Goal: Ask a question: Seek information or help from site administrators or community

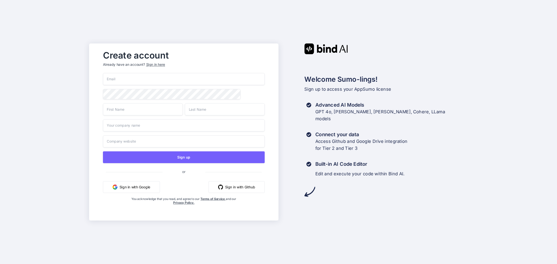
click at [138, 79] on input "email" at bounding box center [184, 79] width 162 height 12
type input "[PERSON_NAME][EMAIL_ADDRESS][PERSON_NAME][DOMAIN_NAME]"
type input "Thomas"
type input "Heneker"
click at [129, 121] on input "text" at bounding box center [184, 126] width 162 height 12
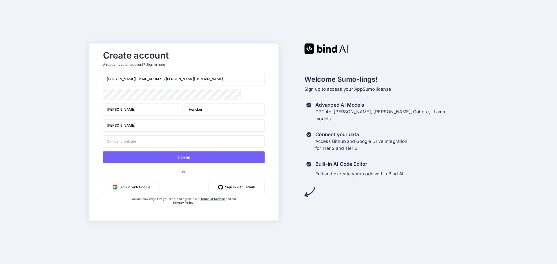
type input "Thomas Heneker"
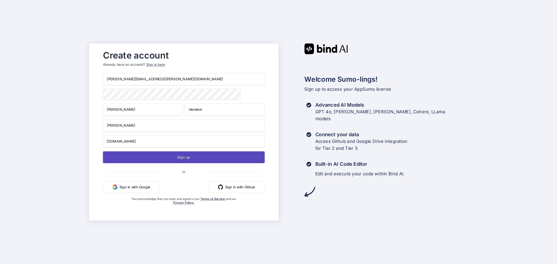
type input "www.thomasheneker.com"
click at [178, 158] on button "Sign up" at bounding box center [184, 157] width 162 height 12
click at [177, 159] on button "Sign up" at bounding box center [184, 157] width 162 height 12
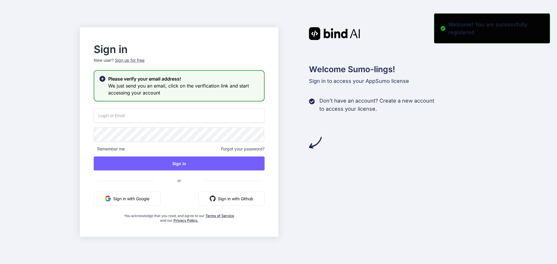
type input "thomas.heneker@hotmail.co.uk"
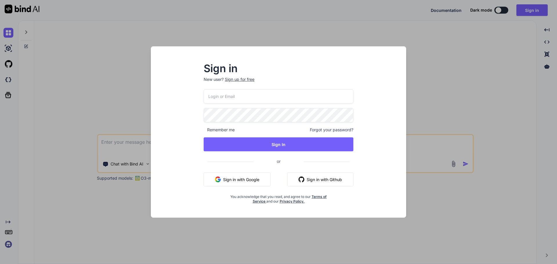
type textarea "x"
click at [214, 95] on input "email" at bounding box center [279, 96] width 150 height 14
type input "thomas.heneker@hotmail.co.uk"
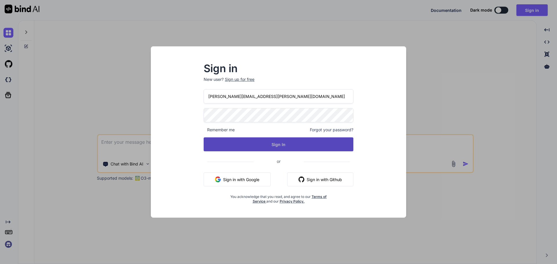
click at [251, 141] on button "Sign In" at bounding box center [279, 145] width 150 height 14
click at [283, 147] on button "Sign In" at bounding box center [279, 145] width 150 height 14
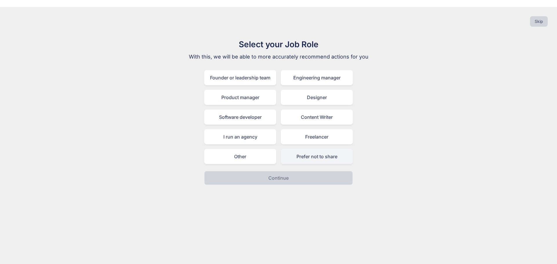
click at [310, 149] on div "Prefer not to share" at bounding box center [317, 156] width 72 height 15
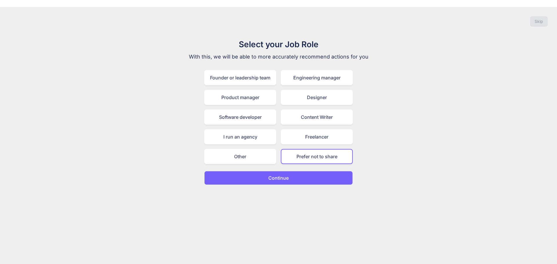
click at [291, 171] on button "Continue" at bounding box center [278, 178] width 149 height 14
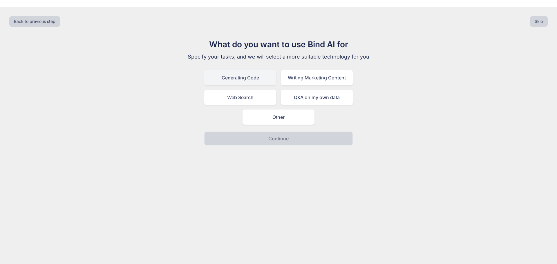
click at [244, 72] on div "Generating Code" at bounding box center [240, 77] width 72 height 15
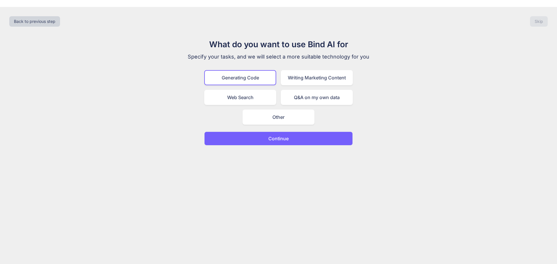
click at [271, 135] on p "Continue" at bounding box center [278, 138] width 20 height 7
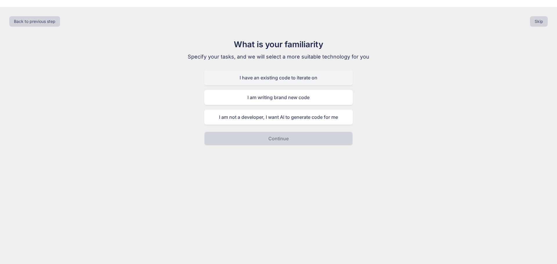
click at [278, 72] on div "I have an existing code to iterate on" at bounding box center [278, 77] width 149 height 15
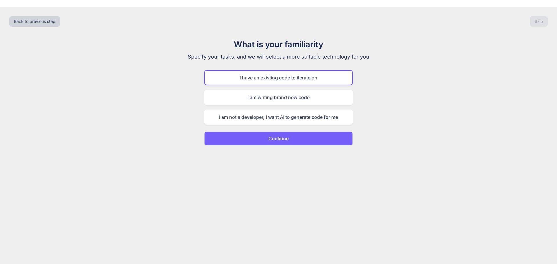
click at [280, 135] on p "Continue" at bounding box center [278, 138] width 20 height 7
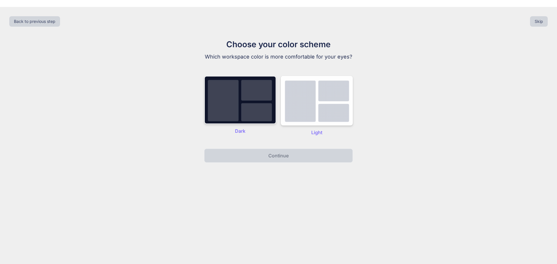
click at [242, 101] on img at bounding box center [240, 100] width 72 height 48
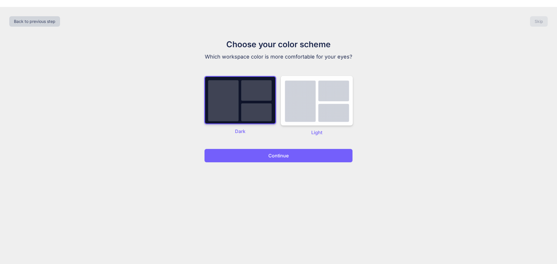
click at [261, 149] on button "Continue" at bounding box center [278, 156] width 149 height 14
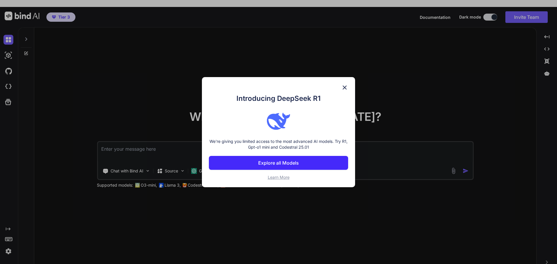
click at [278, 163] on p "Explore all Models" at bounding box center [278, 163] width 41 height 7
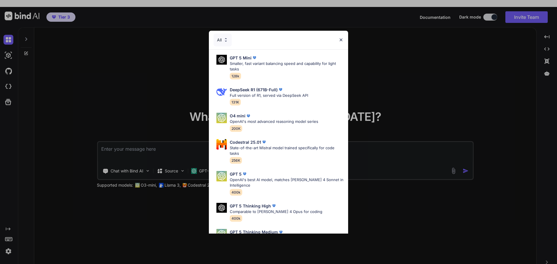
click at [340, 43] on div "All" at bounding box center [278, 40] width 139 height 19
click at [341, 41] on img at bounding box center [341, 39] width 5 height 5
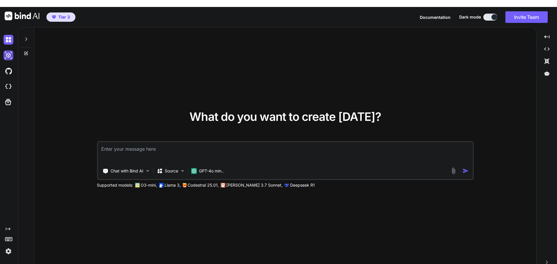
click at [5, 50] on img at bounding box center [8, 55] width 10 height 10
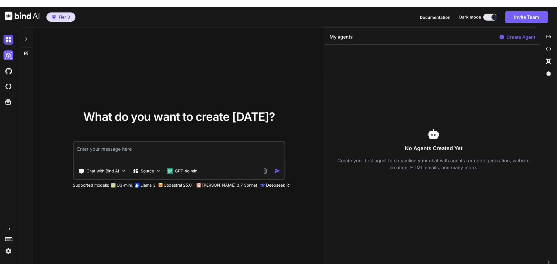
click at [10, 35] on img at bounding box center [8, 40] width 10 height 10
click at [7, 50] on img at bounding box center [8, 55] width 10 height 10
click at [7, 35] on img at bounding box center [8, 40] width 10 height 10
click at [8, 66] on img at bounding box center [8, 71] width 10 height 10
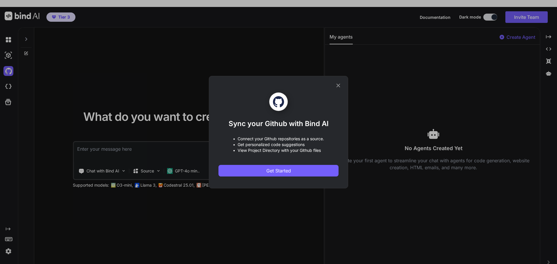
click at [336, 83] on icon at bounding box center [338, 85] width 6 height 6
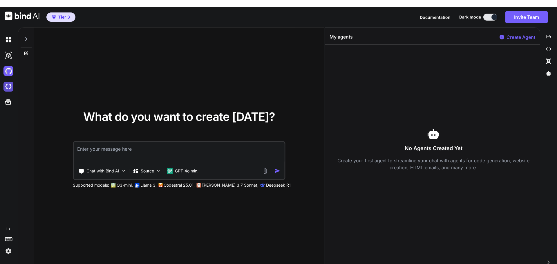
click at [10, 82] on img at bounding box center [8, 87] width 10 height 10
click at [85, 142] on textarea at bounding box center [179, 152] width 211 height 21
type textarea "x"
type textarea "I"
type textarea "x"
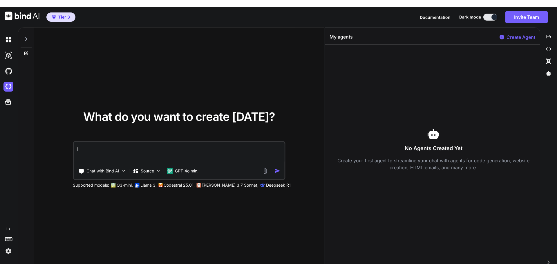
type textarea "I"
type textarea "x"
type textarea "I ha"
type textarea "x"
type textarea "I hav"
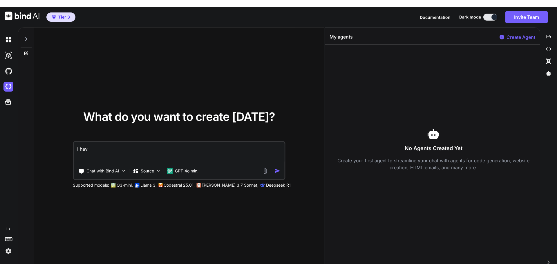
type textarea "x"
type textarea "I have"
type textarea "x"
type textarea "I have"
type textarea "x"
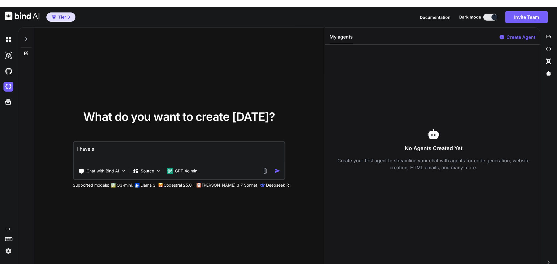
type textarea "I have so"
type textarea "x"
type textarea "I have som"
type textarea "x"
type textarea "I have some"
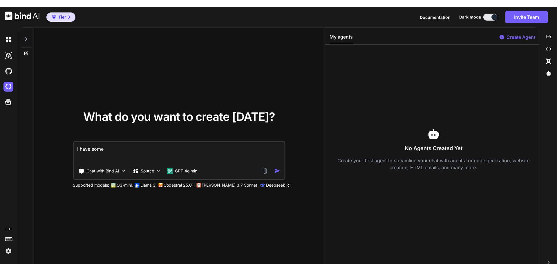
type textarea "x"
type textarea "I have some"
type textarea "x"
type textarea "I have some A"
type textarea "x"
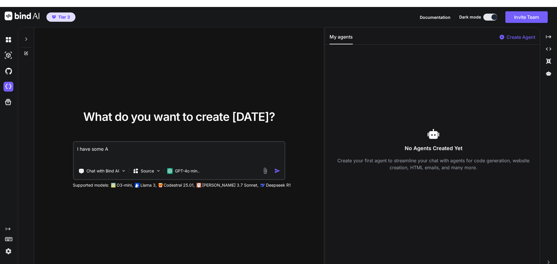
type textarea "I have some Ap"
type textarea "x"
type textarea "I have some App"
type textarea "x"
type textarea "I have some Apps"
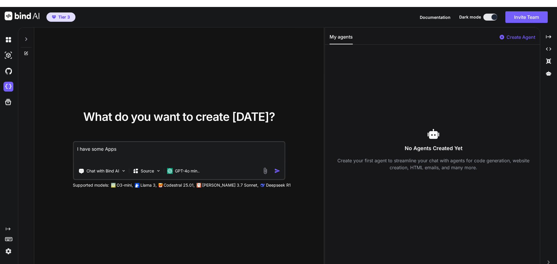
type textarea "x"
type textarea "I have some AppsS"
type textarea "x"
type textarea "I have some AppsSc"
type textarea "x"
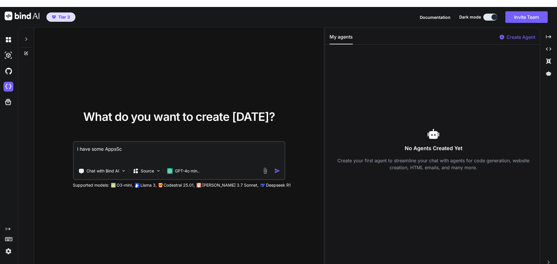
type textarea "I have some AppsScr"
type textarea "x"
type textarea "I have some AppsScri"
type textarea "x"
type textarea "I have some AppsScrip"
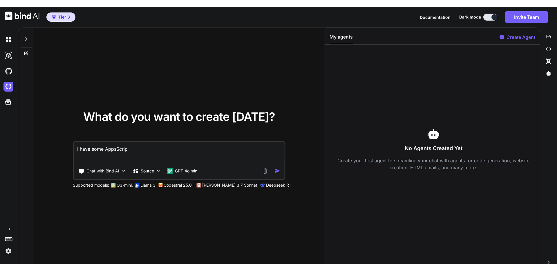
type textarea "x"
type textarea "I have some AppsScrip"
type textarea "x"
type textarea "I have some AppsScrip c"
type textarea "x"
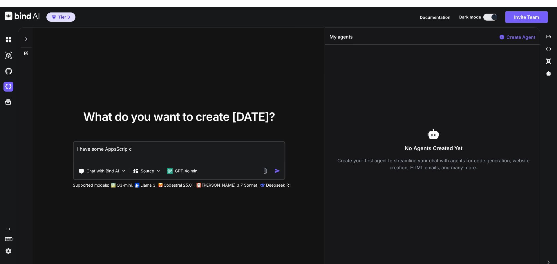
type textarea "I have some AppsScrip co"
type textarea "x"
type textarea "I have some AppsScrip cod"
type textarea "x"
type textarea "I have some AppsScrip code"
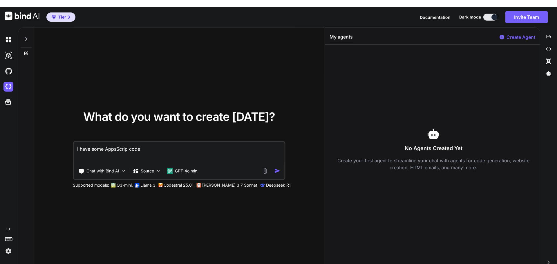
type textarea "x"
type textarea "I have some AppsScrip cod"
type textarea "x"
type textarea "I have some AppsScrip co"
type textarea "x"
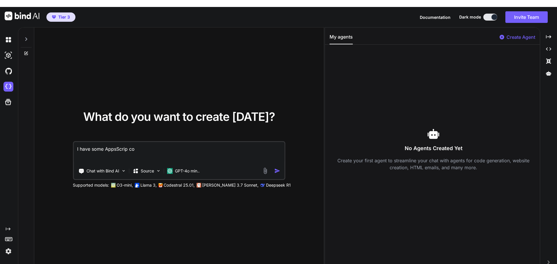
type textarea "I have some AppsScrip c"
type textarea "x"
type textarea "I have some AppsScrip"
type textarea "x"
type textarea "I have some AppsScrip"
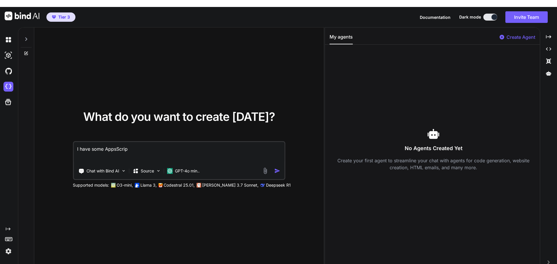
type textarea "x"
type textarea "I have some AppsScript"
type textarea "x"
type textarea "I have some AppsScript"
type textarea "x"
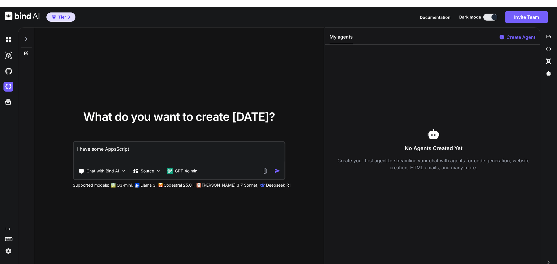
type textarea "I have some AppsScript I"
type textarea "x"
type textarea "I have some AppsScript I"
type textarea "x"
type textarea "I have some AppsScript I n"
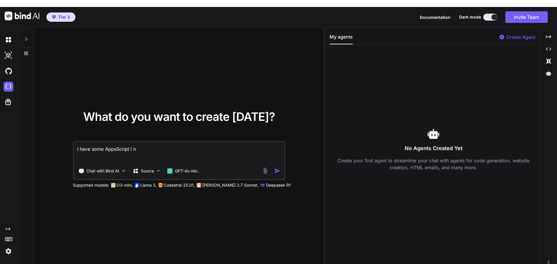
type textarea "x"
type textarea "I have some AppsScript I ne"
type textarea "x"
type textarea "I have some AppsScript I nee"
type textarea "x"
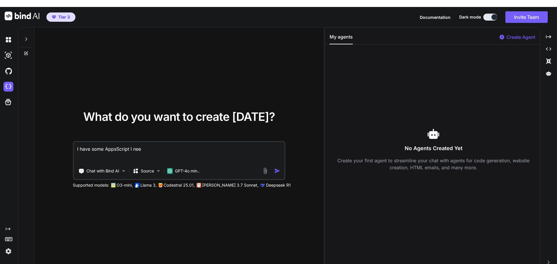
type textarea "I have some AppsScript I need"
type textarea "x"
type textarea "I have some AppsScript I need"
type textarea "x"
type textarea "I have some AppsScript I need t"
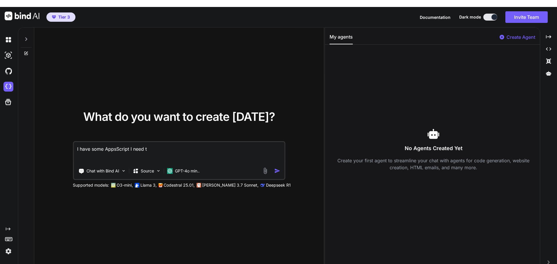
type textarea "x"
type textarea "I have some AppsScript I need to"
type textarea "x"
type textarea "I have some AppsScript I need t"
type textarea "x"
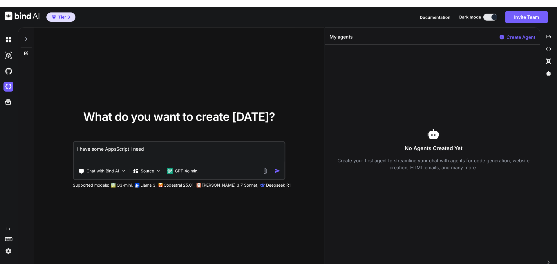
type textarea "I have some AppsScript I need h"
type textarea "x"
type textarea "I have some AppsScript I need he"
type textarea "x"
type textarea "I have some AppsScript I need hel"
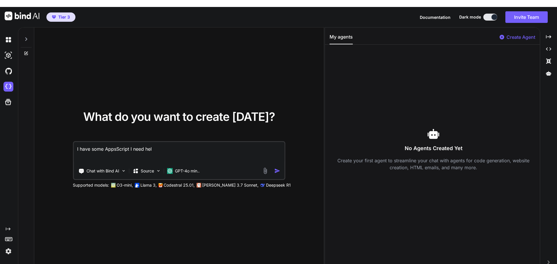
type textarea "x"
type textarea "I have some AppsScript I need help"
type textarea "x"
type textarea "I have some AppsScript I need help"
type textarea "x"
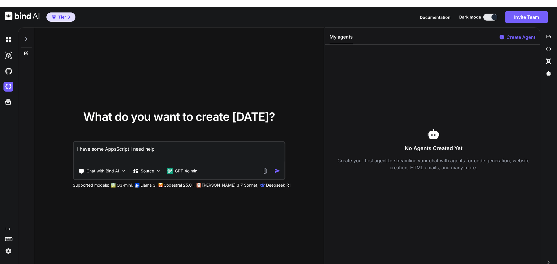
type textarea "I have some AppsScript I need help w"
type textarea "x"
type textarea "I have some AppsScript I need help wi"
type textarea "x"
type textarea "I have some AppsScript I need help wit"
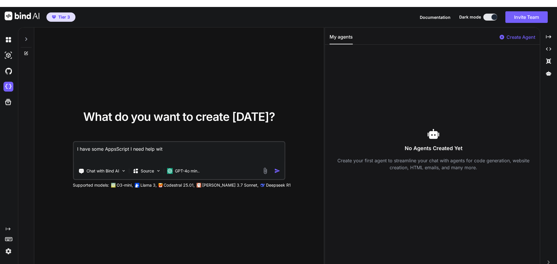
type textarea "x"
type textarea "I have some AppsScript I need help with"
type textarea "x"
type textarea "I have some AppsScript I need help with."
type textarea "x"
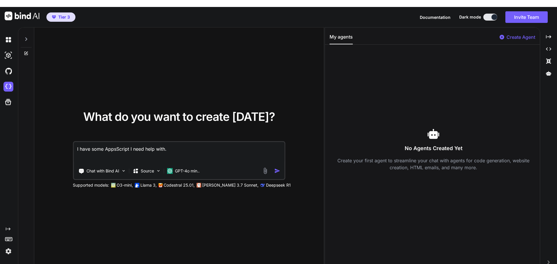
type textarea "I have some AppsScript I need help with."
type textarea "x"
type textarea "I have some AppsScript I need help with. C"
type textarea "x"
type textarea "I have some AppsScript I need help with. Ca"
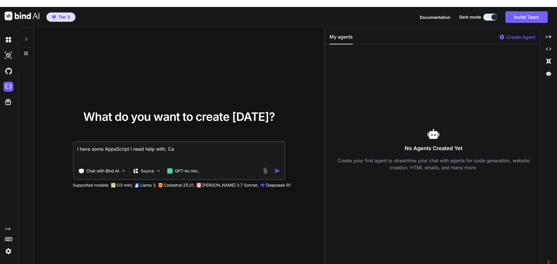
type textarea "x"
type textarea "I have some AppsScript I need help with. Can"
type textarea "x"
type textarea "I have some AppsScript I need help with. Can"
click at [194, 168] on div "GPT-4o min.." at bounding box center [183, 171] width 37 height 12
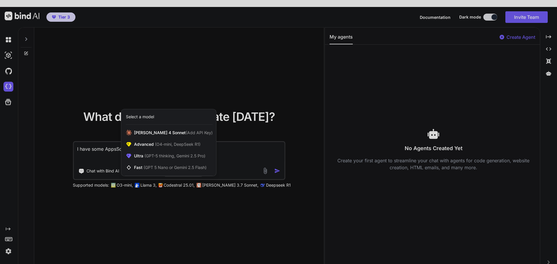
click at [232, 160] on div at bounding box center [278, 132] width 557 height 264
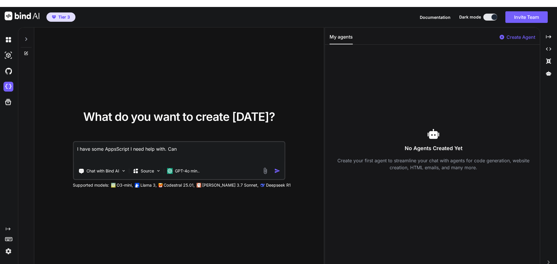
click at [197, 146] on textarea "I have some AppsScript I need help with. Can" at bounding box center [179, 152] width 211 height 21
click at [124, 169] on img at bounding box center [123, 171] width 5 height 5
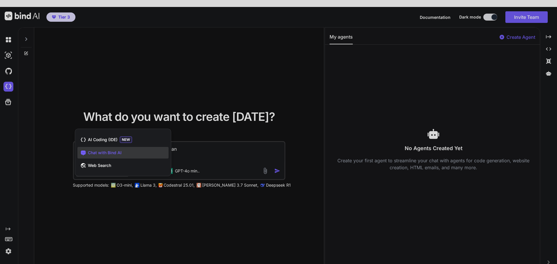
click at [213, 149] on div at bounding box center [278, 132] width 557 height 264
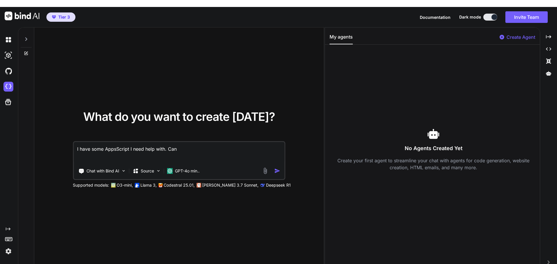
click at [203, 144] on textarea "I have some AppsScript I need help with. Can" at bounding box center [179, 152] width 211 height 21
type textarea "x"
type textarea "I have some AppsScript I need help with. Can I"
type textarea "x"
type textarea "I have some AppsScript I need help with. Can I"
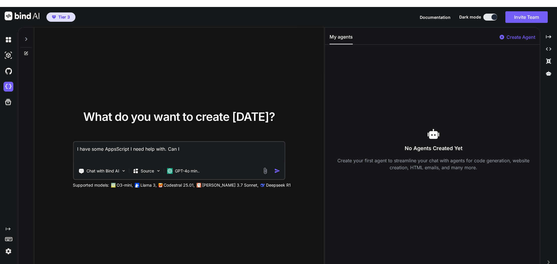
type textarea "x"
type textarea "I have some AppsScript I need help with. Can"
type textarea "x"
type textarea "I have some AppsScript I need help with."
type textarea "x"
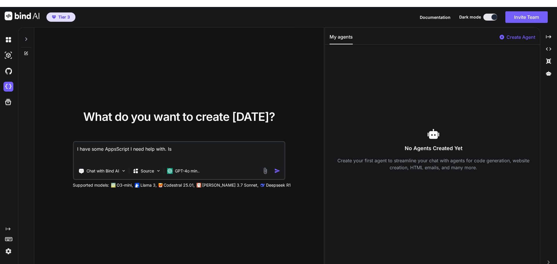
type textarea "I have some AppsScript I need help with. Isd"
type textarea "x"
type textarea "I have some AppsScript I need help with. Isd"
type textarea "x"
type textarea "I have some AppsScript I need help with. Isd"
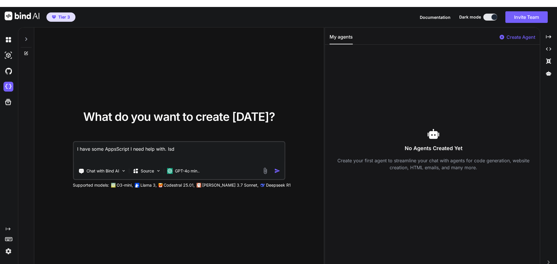
type textarea "x"
type textarea "I have some AppsScript I need help with. Is"
type textarea "x"
type textarea "I have some AppsScript I need help with. Is"
type textarea "x"
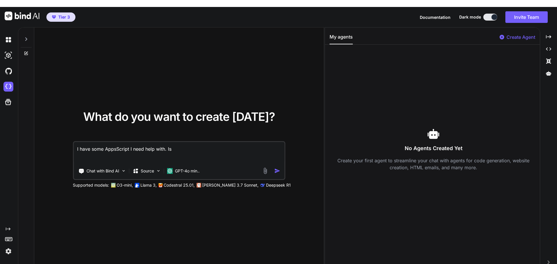
type textarea "I have some AppsScript I need help with. Is t"
type textarea "x"
type textarea "I have some AppsScript I need help with. Is th"
type textarea "x"
type textarea "I have some AppsScript I need help with. Is the"
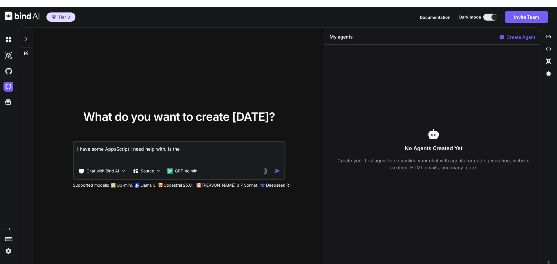
type textarea "x"
type textarea "I have some AppsScript I need help with. Is ther"
type textarea "x"
type textarea "I have some AppsScript I need help with. Is there"
type textarea "x"
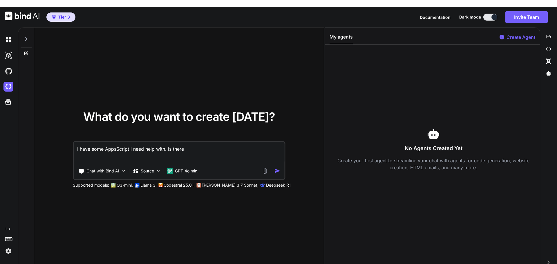
type textarea "I have some AppsScript I need help with. Is there"
type textarea "x"
type textarea "I have some AppsScript I need help with. Is there a"
type textarea "x"
type textarea "I have some AppsScript I need help with. Is there a"
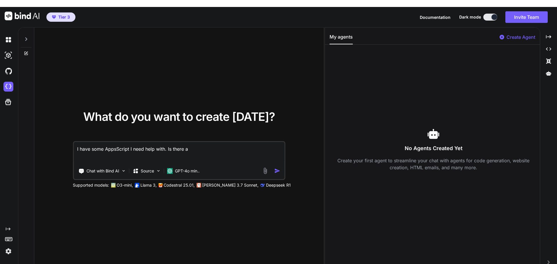
type textarea "x"
type textarea "I have some AppsScript I need help with. Is there a w"
type textarea "x"
type textarea "I have some AppsScript I need help with. Is there a wa"
type textarea "x"
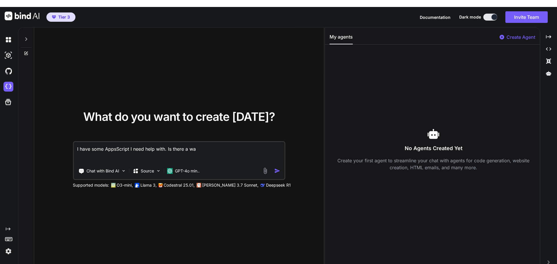
type textarea "I have some AppsScript I need help with. Is there a way"
type textarea "x"
type textarea "I have some AppsScript I need help with. Is there a way"
type textarea "x"
type textarea "I have some AppsScript I need help with. Is there a way t"
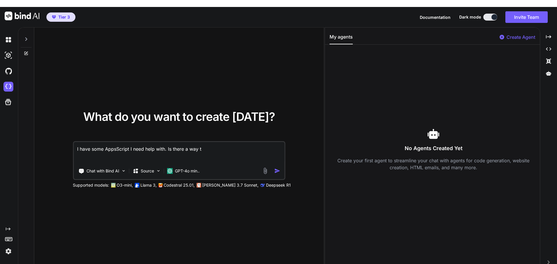
type textarea "x"
type textarea "I have some AppsScript I need help with. Is there a way to"
type textarea "x"
type textarea "I have some AppsScript I need help with. Is there a way to"
type textarea "x"
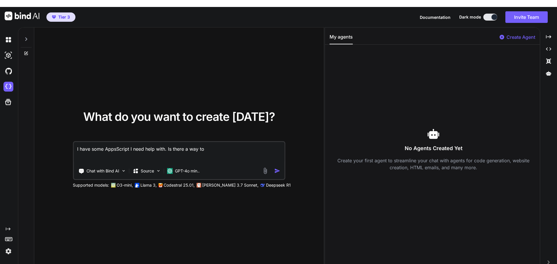
type textarea "I have some AppsScript I need help with. Is there a way to d"
type textarea "x"
type textarea "I have some AppsScript I need help with. Is there a way to do"
type textarea "x"
type textarea "I have some AppsScript I need help with. Is there a way to dow"
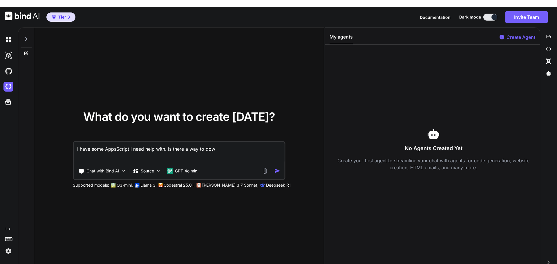
type textarea "x"
type textarea "I have some AppsScript I need help with. Is there a way to down"
type textarea "x"
type textarea "I have some AppsScript I need help with. Is there a way to down."
type textarea "x"
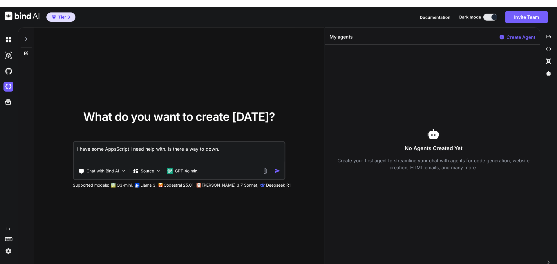
type textarea "I have some AppsScript I need help with. Is there a way to down.o"
type textarea "x"
type textarea "I have some AppsScript I need help with. Is there a way to down.oa"
type textarea "x"
type textarea "I have some AppsScript I need help with. Is there a way to down.oad"
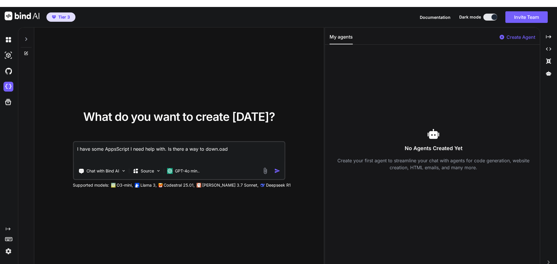
type textarea "x"
type textarea "I have some AppsScript I need help with. Is there a way to down.oa"
type textarea "x"
type textarea "I have some AppsScript I need help with. Is there a way to down.o"
type textarea "x"
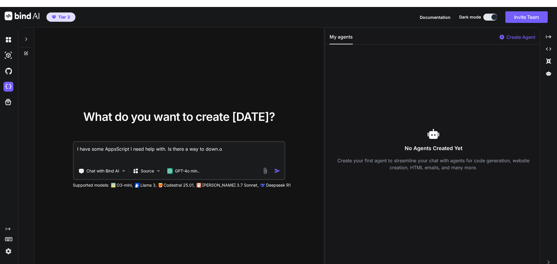
type textarea "I have some AppsScript I need help with. Is there a way to down."
type textarea "x"
type textarea "I have some AppsScript I need help with. Is there a way to down"
type textarea "x"
type textarea "I have some AppsScript I need help with. Is there a way to downl"
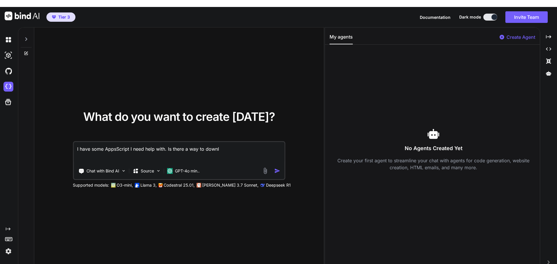
type textarea "x"
type textarea "I have some AppsScript I need help with. Is there a way to downlo"
type textarea "x"
type textarea "I have some AppsScript I need help with. Is there a way to downloa"
type textarea "x"
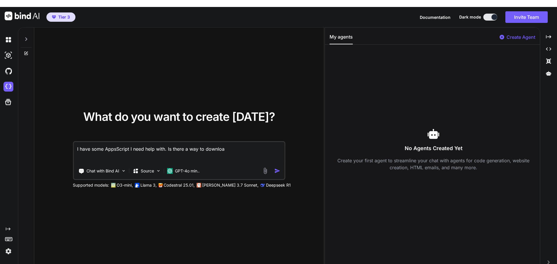
type textarea "I have some AppsScript I need help with. Is there a way to download"
type textarea "x"
type textarea "I have some AppsScript I need help with. Is there a way to download"
type textarea "x"
type textarea "I have some AppsScript I need help with. Is there a way to download t"
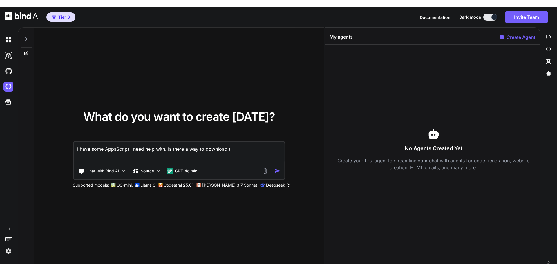
type textarea "x"
type textarea "I have some AppsScript I need help with. Is there a way to download th"
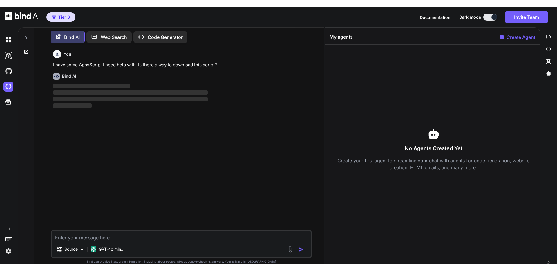
scroll to position [3, 0]
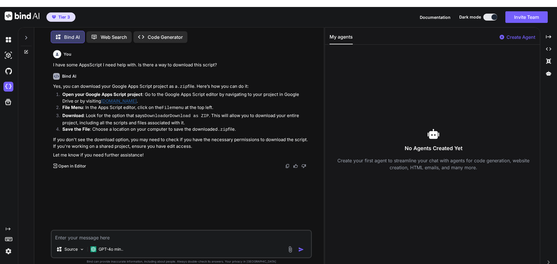
click at [131, 98] on link "[DOMAIN_NAME]" at bounding box center [119, 101] width 36 height 6
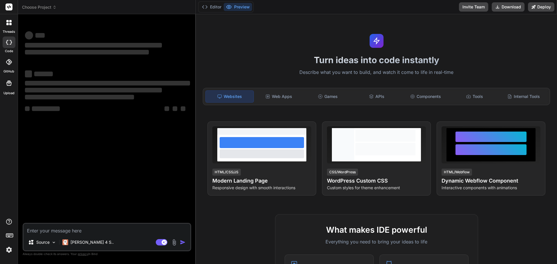
type textarea "x"
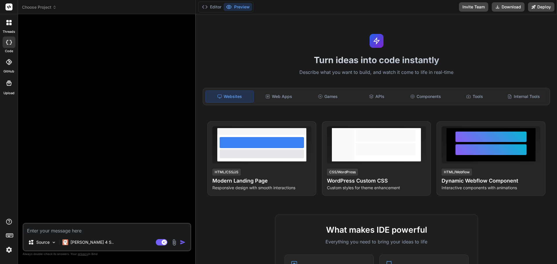
click at [6, 23] on div at bounding box center [9, 23] width 12 height 12
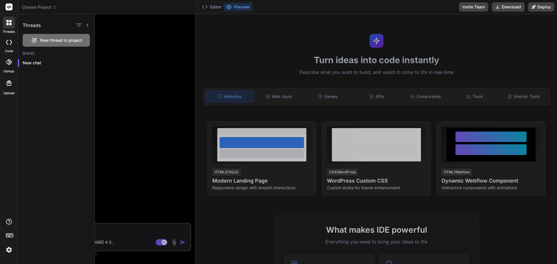
click at [6, 23] on div at bounding box center [9, 23] width 12 height 12
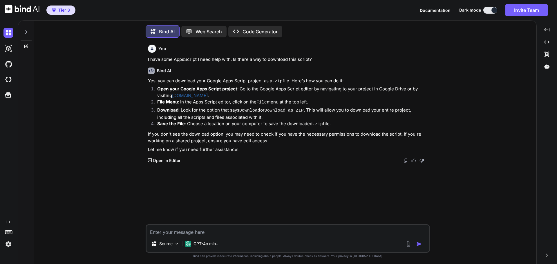
scroll to position [3, 0]
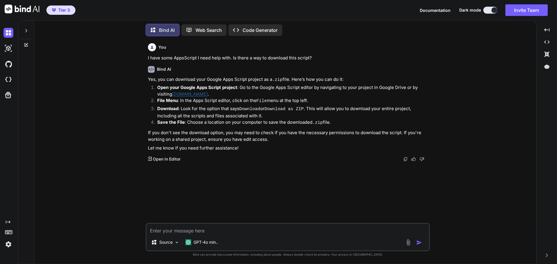
click at [482, 9] on div "Dark mode" at bounding box center [479, 10] width 41 height 7
click at [485, 11] on button at bounding box center [490, 10] width 14 height 7
type textarea "x"
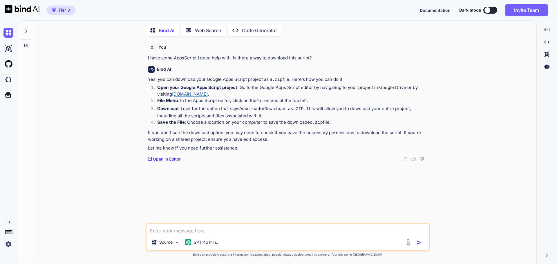
scroll to position [2, 0]
click at [176, 232] on textarea at bounding box center [288, 229] width 283 height 10
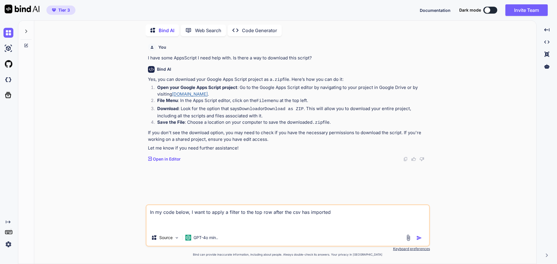
paste textarea "// v11 Updated to make the email lookups case insensitive // v11 Updated to alw…"
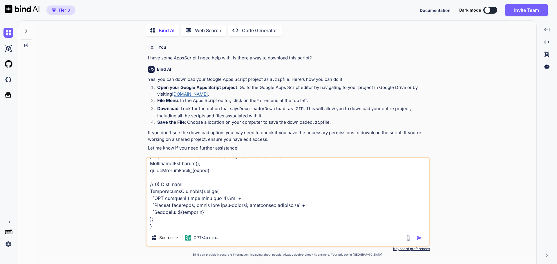
scroll to position [9513, 0]
paste textarea "/** * Loremip dol sitame CON adip 'Elitsed Doeius'. * - Temp-incidi utla 0+ etd…"
type textarea "In my code below, I want to apply a filter to the top row after the csv has imp…"
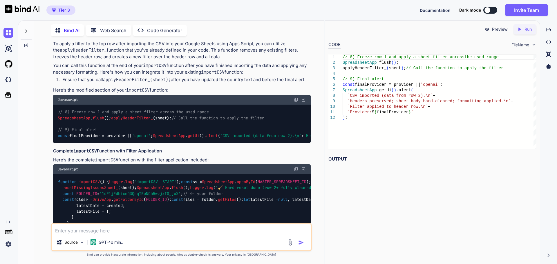
scroll to position [2896, 0]
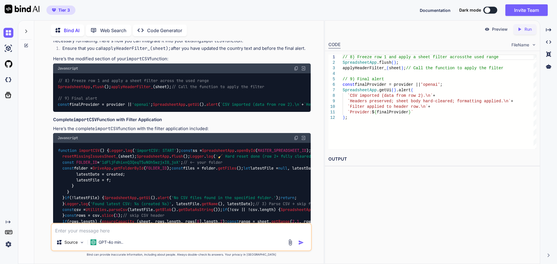
click at [295, 136] on img at bounding box center [296, 138] width 5 height 5
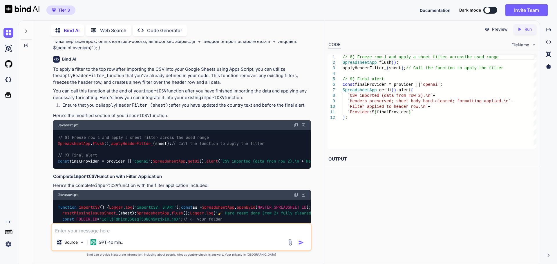
scroll to position [2838, 0]
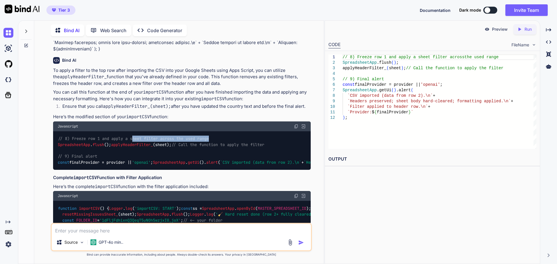
drag, startPoint x: 216, startPoint y: 80, endPoint x: 134, endPoint y: 79, distance: 82.4
click at [134, 131] on div "// 8) Freeze row 1 and apply a sheet filter across the used range SpreadsheetAp…" at bounding box center [182, 150] width 258 height 39
drag, startPoint x: 123, startPoint y: 85, endPoint x: 58, endPoint y: 85, distance: 65.3
click at [58, 131] on div "// 8) Freeze row 1 and apply a sheet filter across the used range SpreadsheetAp…" at bounding box center [182, 150] width 258 height 39
copy code "SpreadsheetApp . flush ();"
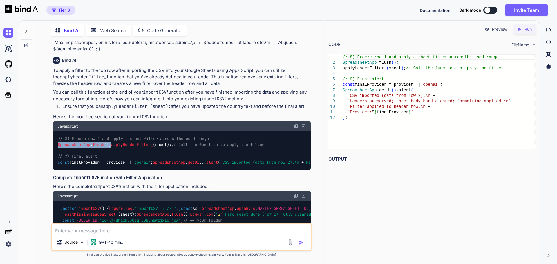
drag, startPoint x: 66, startPoint y: 148, endPoint x: 53, endPoint y: 80, distance: 69.0
click at [53, 131] on div "// 8) Freeze row 1 and apply a sheet filter across the used range SpreadsheetAp…" at bounding box center [182, 150] width 258 height 39
copy code "// 8) Freeze row 1 and apply a sheet filter across the used range SpreadsheetAp…"
click at [134, 139] on div "// 8) Freeze row 1 and apply a sheet filter across the used range SpreadsheetAp…" at bounding box center [182, 150] width 258 height 39
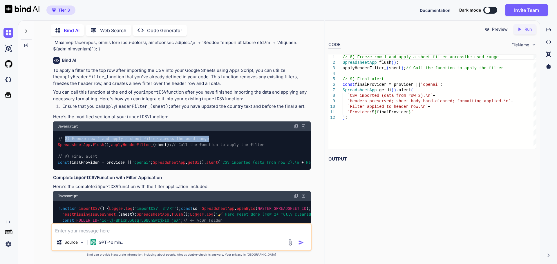
drag, startPoint x: 222, startPoint y: 80, endPoint x: 66, endPoint y: 79, distance: 156.4
click at [66, 131] on div "// 8) Freeze row 1 and apply a sheet filter across the used range SpreadsheetAp…" at bounding box center [182, 150] width 258 height 39
copy span "8) Freeze row 1 and apply a sheet filter across the used range"
drag, startPoint x: 62, startPoint y: 144, endPoint x: 48, endPoint y: 83, distance: 62.8
click at [48, 83] on div "You I have some AppsScript I need help with. Is there a way to download this sc…" at bounding box center [181, 152] width 285 height 223
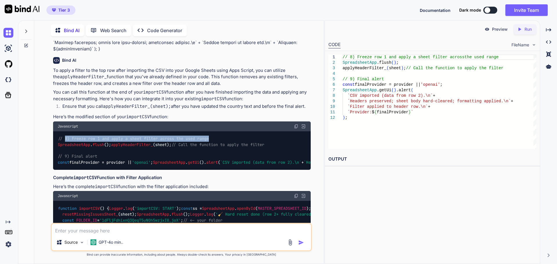
copy code "// 8) Freeze row 1 and apply a sheet filter across the used range SpreadsheetAp…"
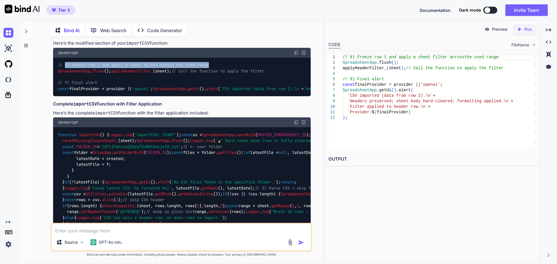
scroll to position [2954, 0]
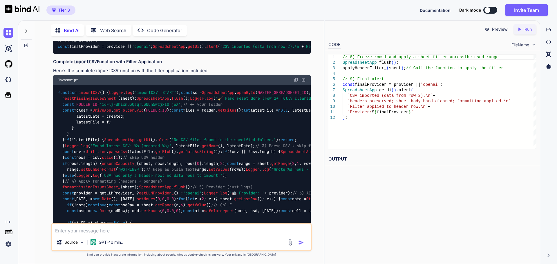
click at [79, 231] on textarea at bounding box center [181, 229] width 259 height 10
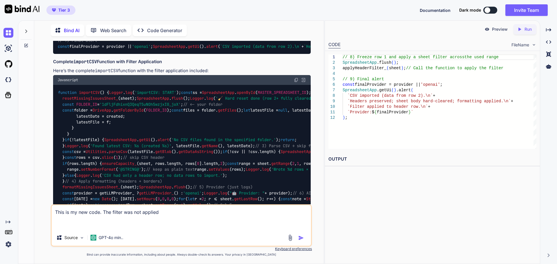
paste textarea "/** * Loremip dol sitame CON adip 'Elitsed Doeius'. * - Temp-incidi utla 0+ etd…"
type textarea "Lore ip do sit amet. Con adipis eli sed doeiusm /** * Tempori utl etdolo MAG al…"
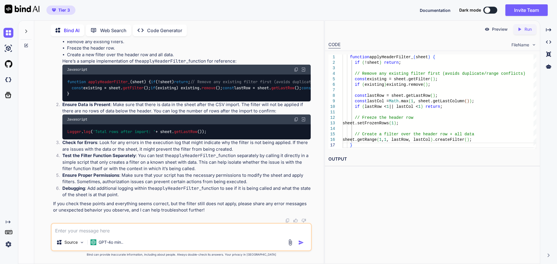
scroll to position [3938, 0]
click at [115, 234] on textarea at bounding box center [181, 229] width 259 height 10
type textarea "There are rows after import. What should I test next"
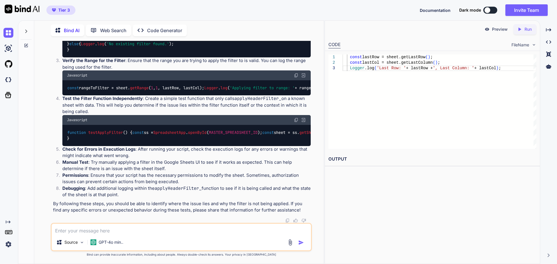
scroll to position [4300, 0]
click at [267, 232] on textarea "Can you give me full new import csv code with these changes? Here is the existi…" at bounding box center [181, 229] width 259 height 10
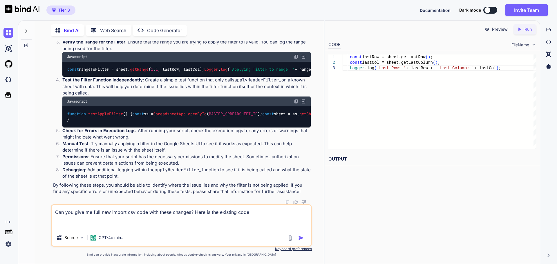
paste textarea "/** * Loremip dol sitame CON adip 'Elitsed Doeius'. * - Temp-incidi utla 0+ etd…"
type textarea "Lor ips dolo si amet con adipis eli sedd eius tempo incidid? Utla et dol magnaa…"
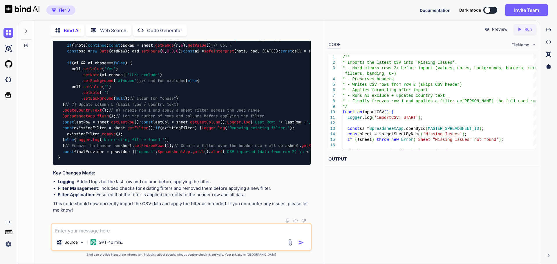
scroll to position [4686, 0]
click at [137, 230] on textarea at bounding box center [181, 229] width 259 height 10
type textarea "Still no filter"
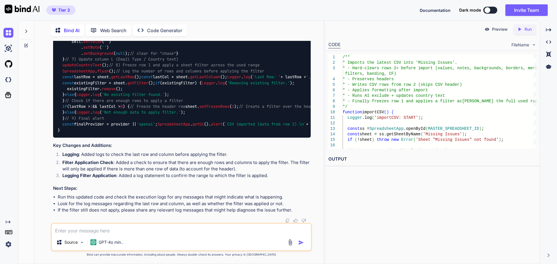
scroll to position [5585, 0]
click at [84, 233] on textarea at bounding box center [181, 229] width 259 height 10
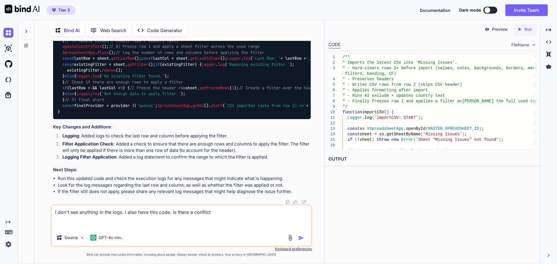
paste textarea "// v11 Updated to make the email lookups case insensitive // v11 Updated to alw…"
type textarea "I don't see anything in the logs. I also have this code. Is there a conflict //…"
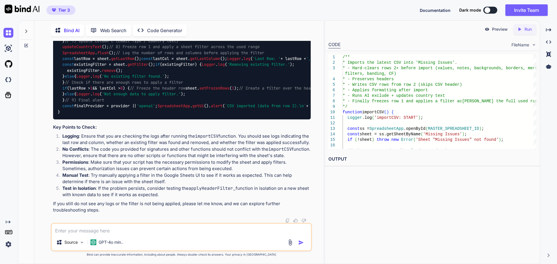
scroll to position [8939, 0]
click at [87, 230] on textarea at bounding box center [181, 229] width 259 height 10
paste textarea "Execution log 5:52:56 PM Notice Execution started 5:52:57 PM Notice Execution c…"
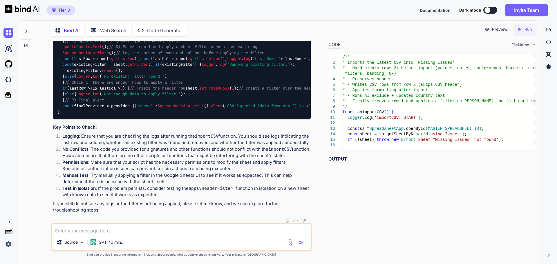
type textarea "Execution log 5:52:56 PM Notice Execution started 5:52:57 PM Notice Execution c…"
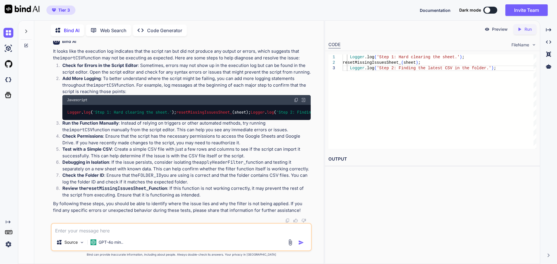
scroll to position [9009, 0]
click at [118, 244] on p "GPT-4o min.." at bounding box center [111, 243] width 25 height 6
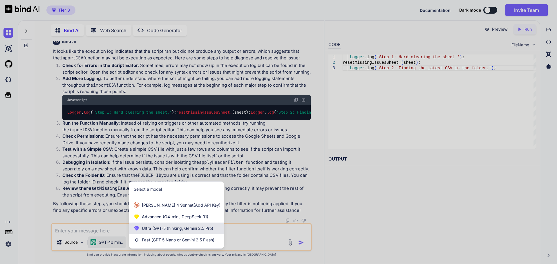
click at [155, 229] on span "(GPT-5 thinking, Gemini 2.5 Pro)" at bounding box center [182, 228] width 62 height 5
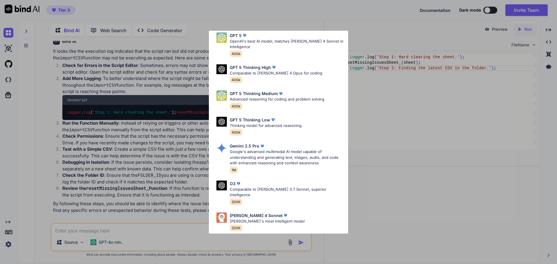
scroll to position [0, 0]
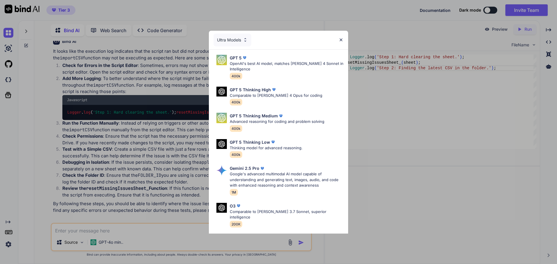
click at [150, 241] on div "Ultra Models GPT 5 OpenAI's best AI model, matches [PERSON_NAME] 4 Sonnet in In…" at bounding box center [278, 132] width 557 height 264
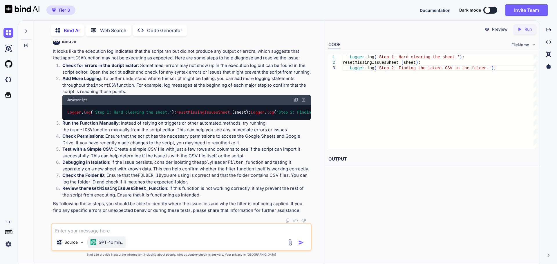
click at [104, 244] on p "GPT-4o min.." at bounding box center [111, 243] width 25 height 6
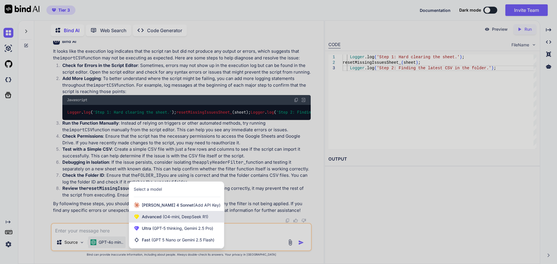
click at [150, 220] on div "Advanced (O4-mini, DeepSeek R1)" at bounding box center [176, 217] width 95 height 12
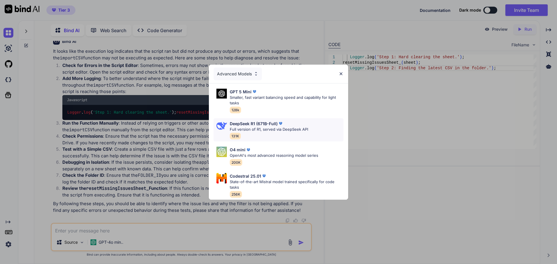
click at [253, 127] on p "Full version of R1, served via DeepSeek API" at bounding box center [269, 130] width 78 height 6
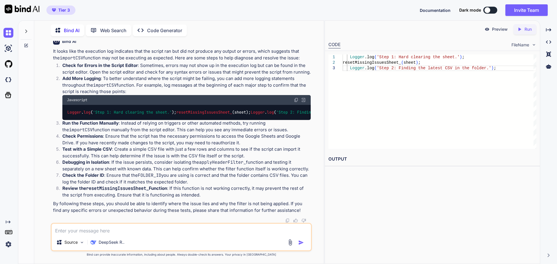
click at [139, 234] on textarea at bounding box center [181, 229] width 259 height 10
type textarea "Can you read the above and advise"
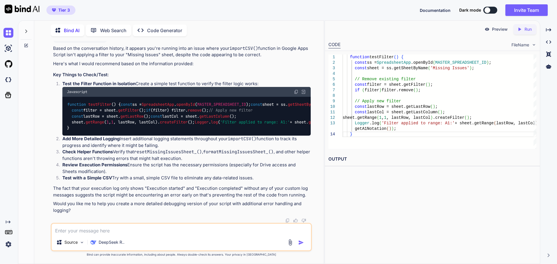
scroll to position [10255, 0]
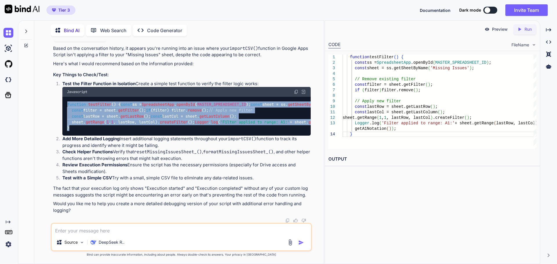
drag, startPoint x: 80, startPoint y: 156, endPoint x: 62, endPoint y: 75, distance: 82.9
click at [62, 97] on div "function testFilter ( ) { const ss = SpreadsheetApp . openById ( MASTER_SPREADS…" at bounding box center [186, 116] width 248 height 39
copy code "function testFilter ( ) { const ss = SpreadsheetApp . openById ( MASTER_SPREADS…"
click at [104, 230] on textarea at bounding box center [181, 229] width 259 height 10
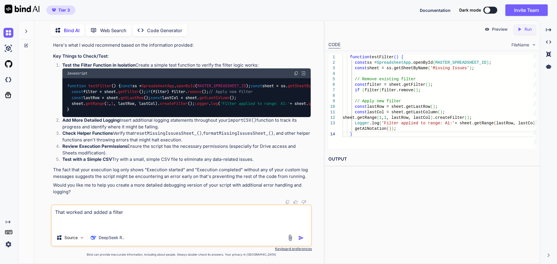
paste textarea "5:57:42 PM Notice Execution started 5:57:45 PM Info Filter applied to range: A1…"
type textarea "That worked and added a filter 5:57:42 PM Notice Execution started 5:57:45 PM I…"
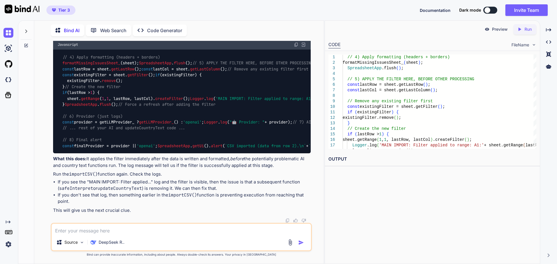
scroll to position [10570, 0]
click at [294, 47] on img at bounding box center [296, 44] width 5 height 5
click at [107, 234] on textarea at bounding box center [181, 229] width 259 height 10
type textarea "Can you give me full code"
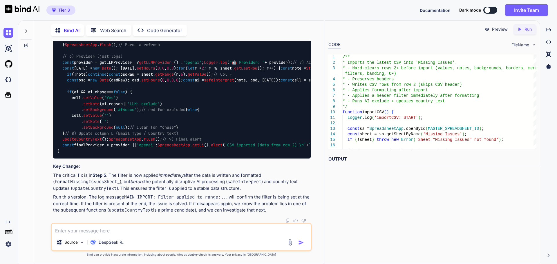
scroll to position [10891, 0]
click at [100, 229] on textarea at bounding box center [181, 229] width 259 height 10
type textarea "still no filter"
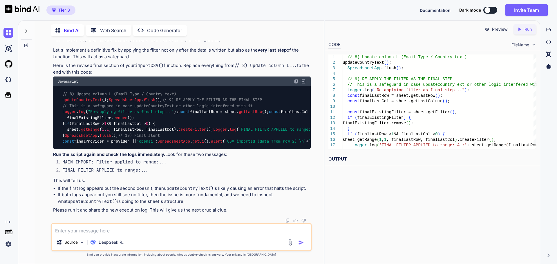
scroll to position [11852, 0]
click at [294, 84] on img at bounding box center [296, 81] width 5 height 5
click at [95, 234] on textarea at bounding box center [181, 229] width 259 height 10
type textarea "still doesn't work"
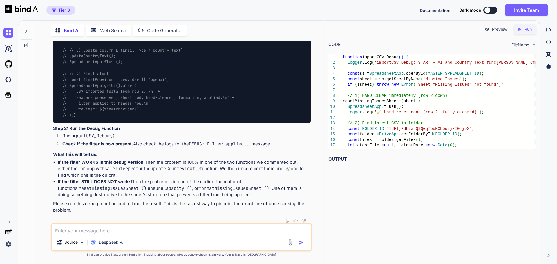
scroll to position [12129, 0]
click at [92, 230] on textarea at bounding box center [181, 229] width 259 height 10
paste textarea "Script importCSV experienced an error"
type textarea "Script importCSV experienced an error"
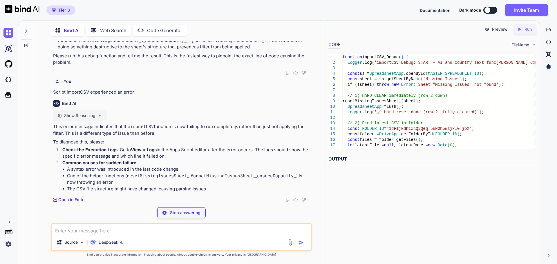
scroll to position [13067, 0]
